Goal: Task Accomplishment & Management: Use online tool/utility

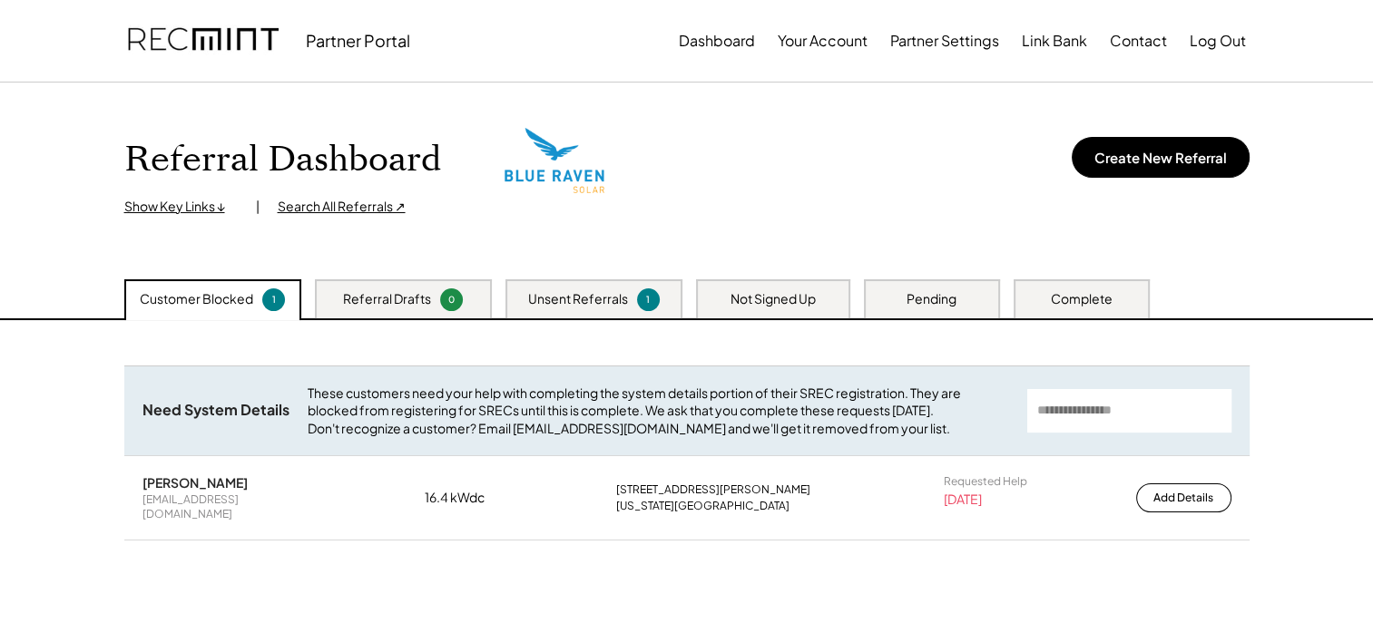
click at [947, 300] on div "Pending" at bounding box center [932, 299] width 50 height 18
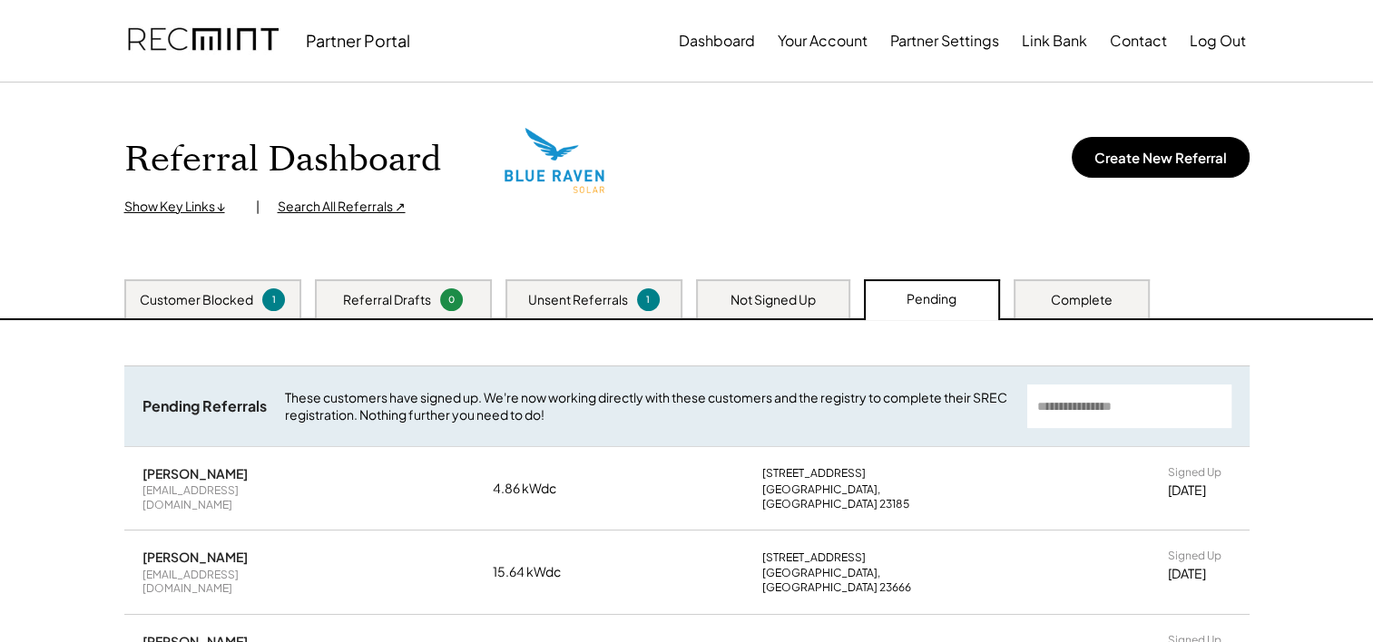
click at [780, 299] on div "Not Signed Up" at bounding box center [773, 300] width 85 height 18
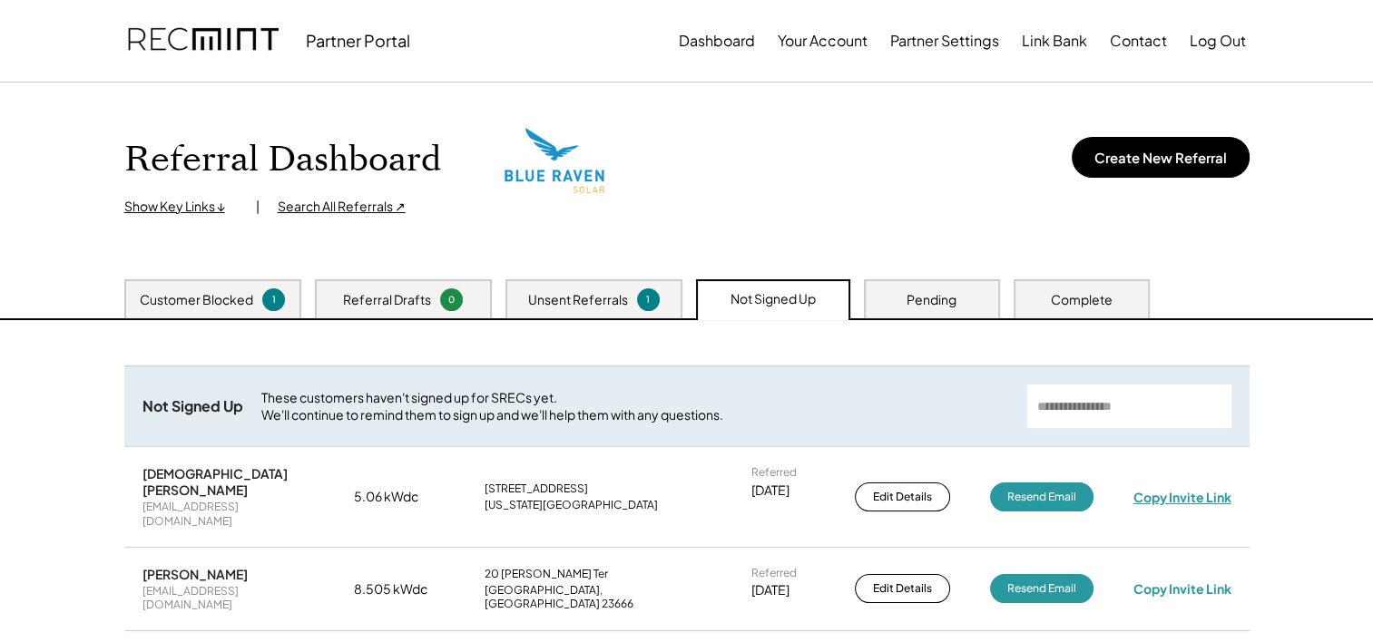
click at [1172, 489] on div "Copy Invite Link" at bounding box center [1182, 497] width 98 height 16
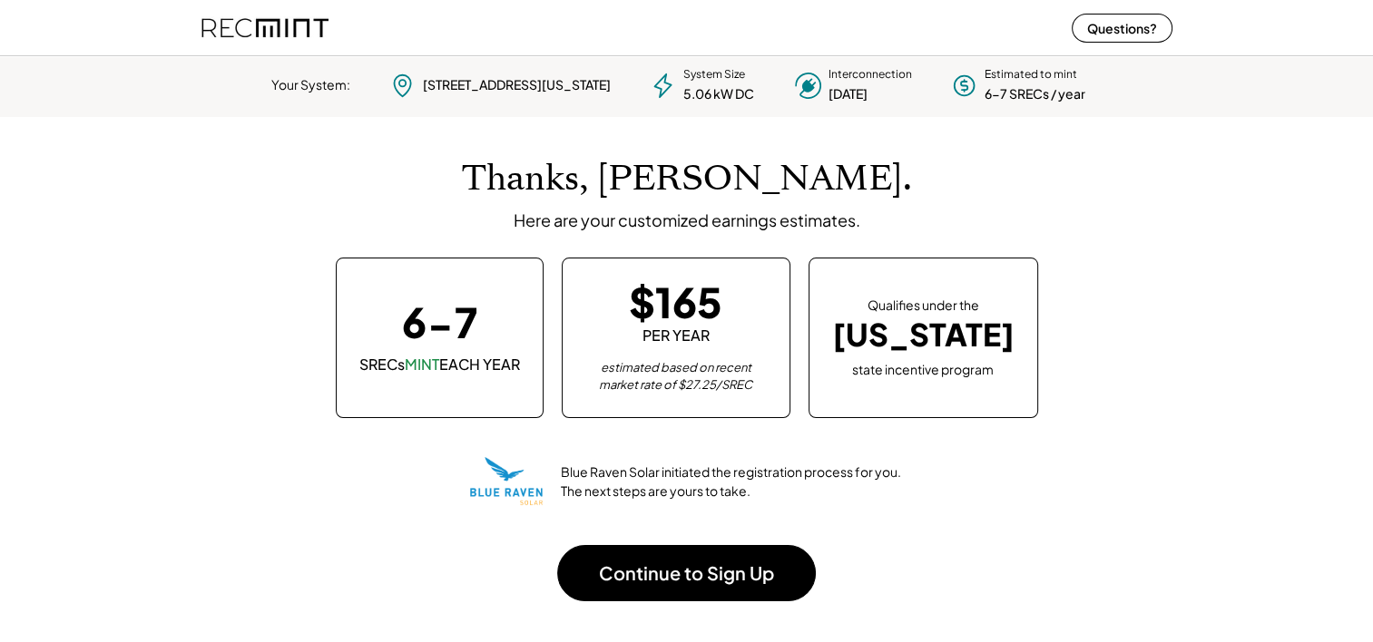
scroll to position [255, 506]
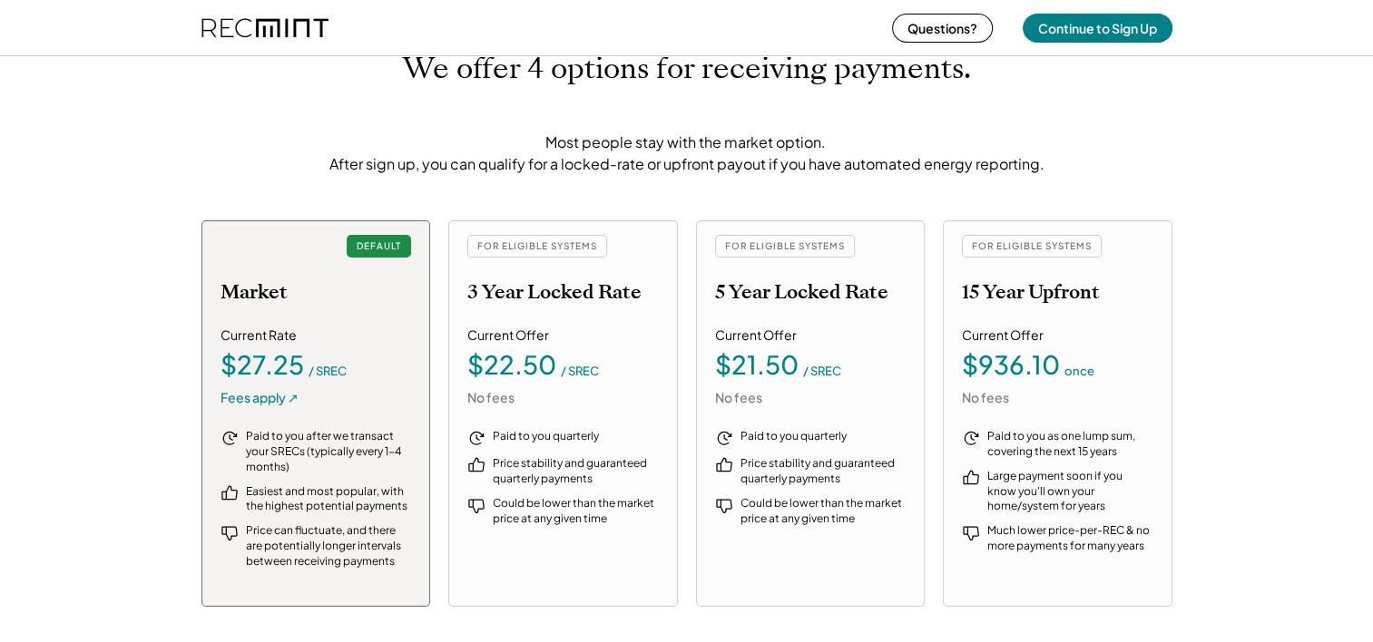
click at [1071, 341] on div "Current Offer $936.10 once No fees" at bounding box center [1057, 367] width 191 height 80
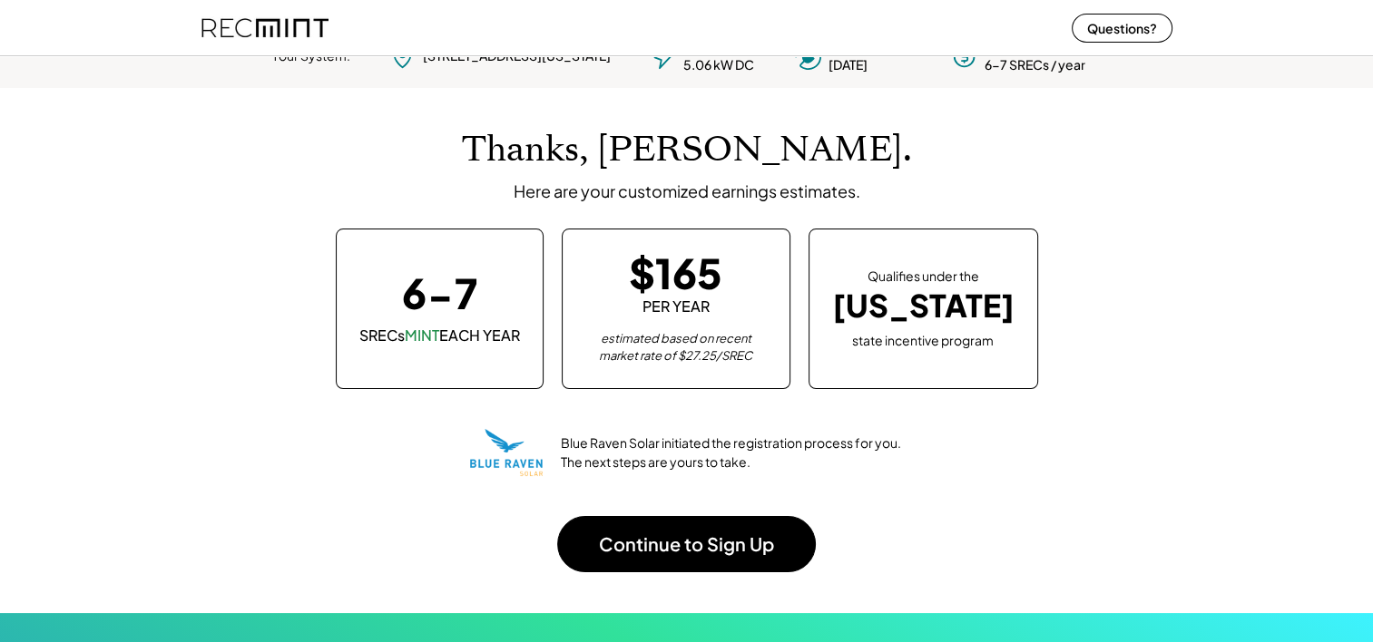
scroll to position [0, 0]
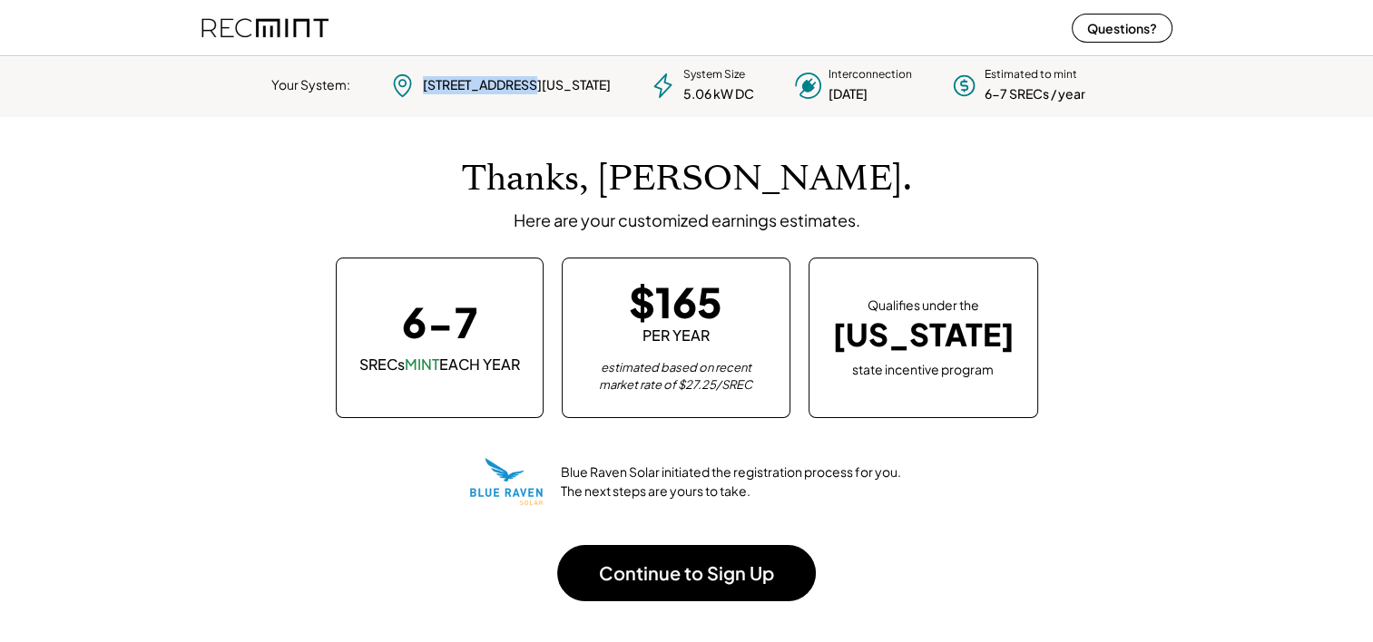
drag, startPoint x: 442, startPoint y: 76, endPoint x: 548, endPoint y: 77, distance: 106.2
click at [548, 77] on div "3860 Forestwood Ct Virginia Beach, VA 23453" at bounding box center [517, 85] width 188 height 18
copy div "3860 Forestwood"
drag, startPoint x: 662, startPoint y: 96, endPoint x: 692, endPoint y: 100, distance: 30.2
click at [692, 100] on div "5.06 kW DC" at bounding box center [718, 94] width 71 height 18
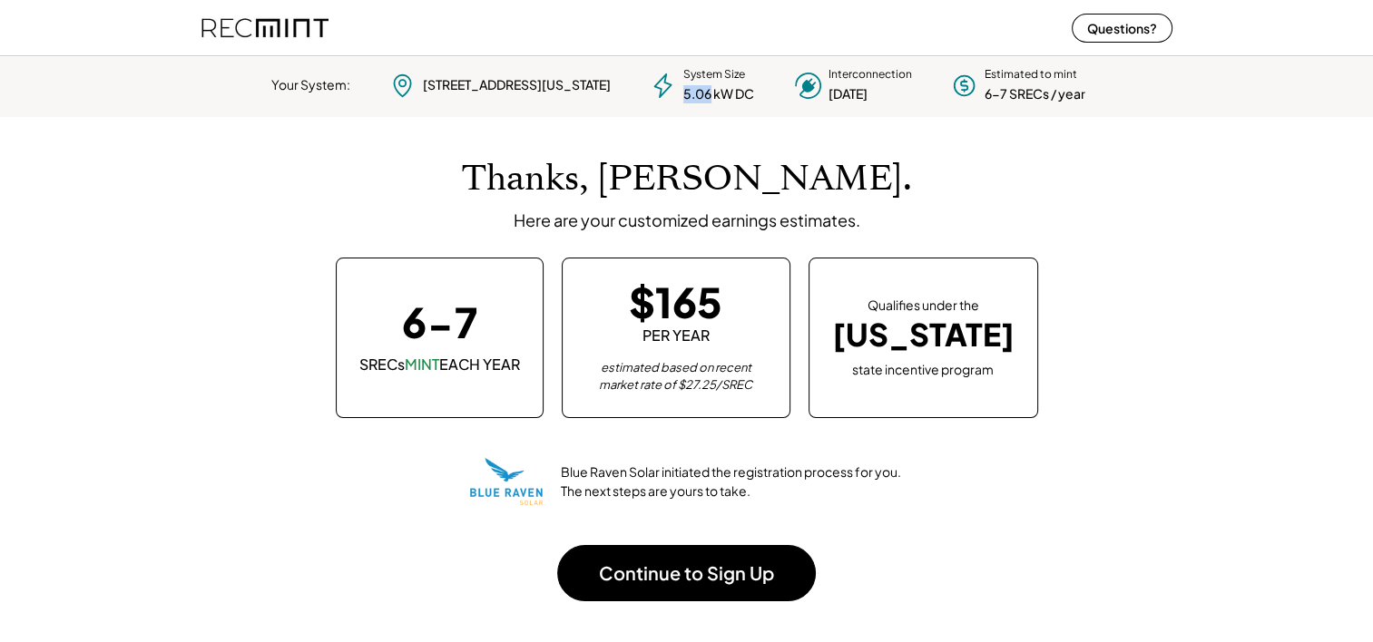
copy div "5.06"
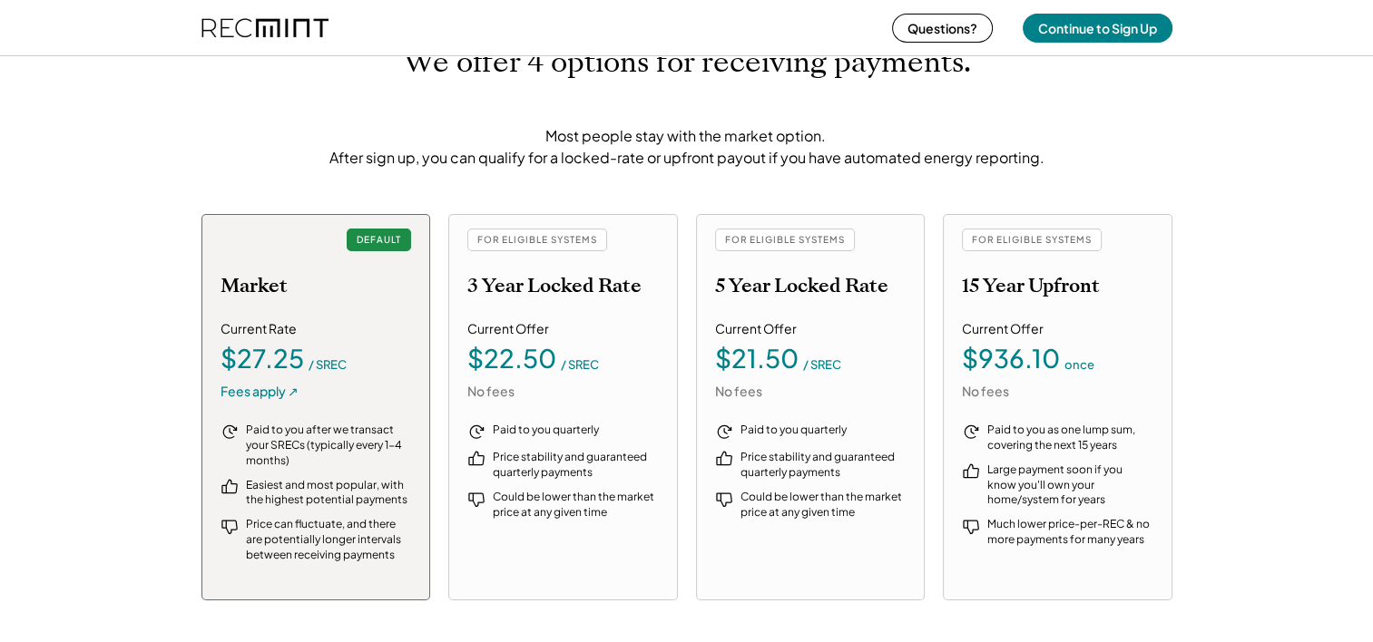
scroll to position [1966, 0]
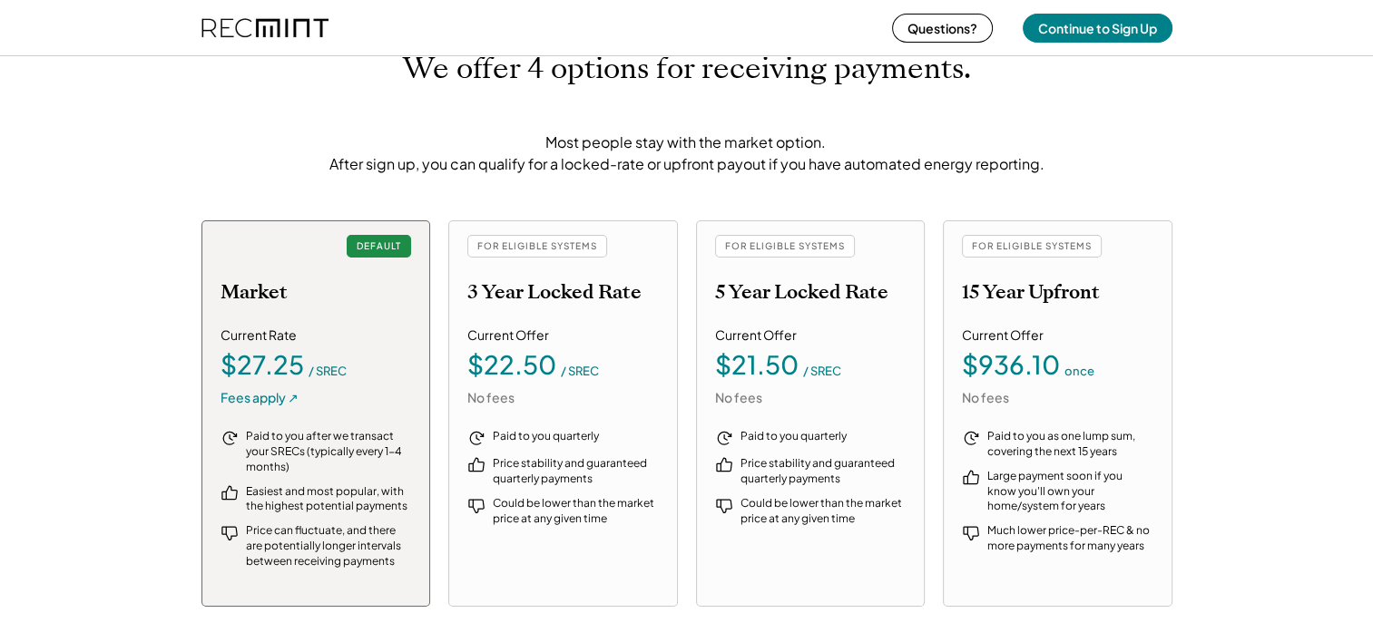
click at [1242, 345] on div "We offer 4 options for receiving payments. Most people stay with the market opt…" at bounding box center [686, 329] width 1373 height 702
